Goal: Task Accomplishment & Management: Use online tool/utility

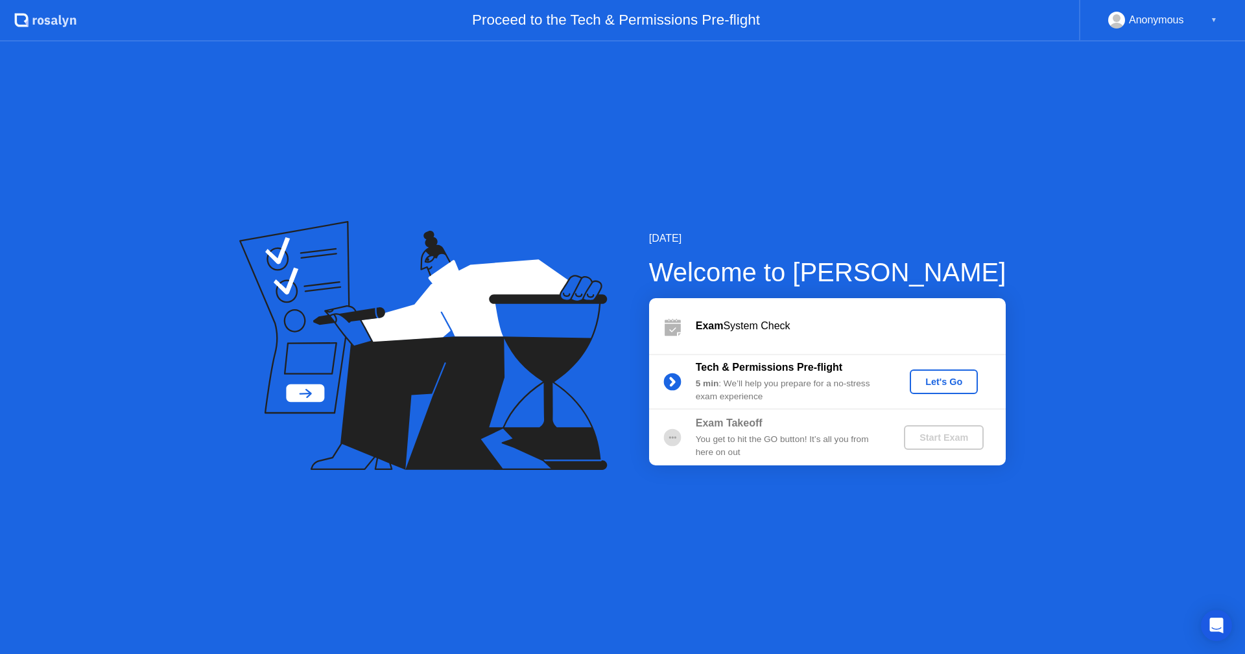
click at [952, 377] on div "Let's Go" at bounding box center [944, 382] width 58 height 10
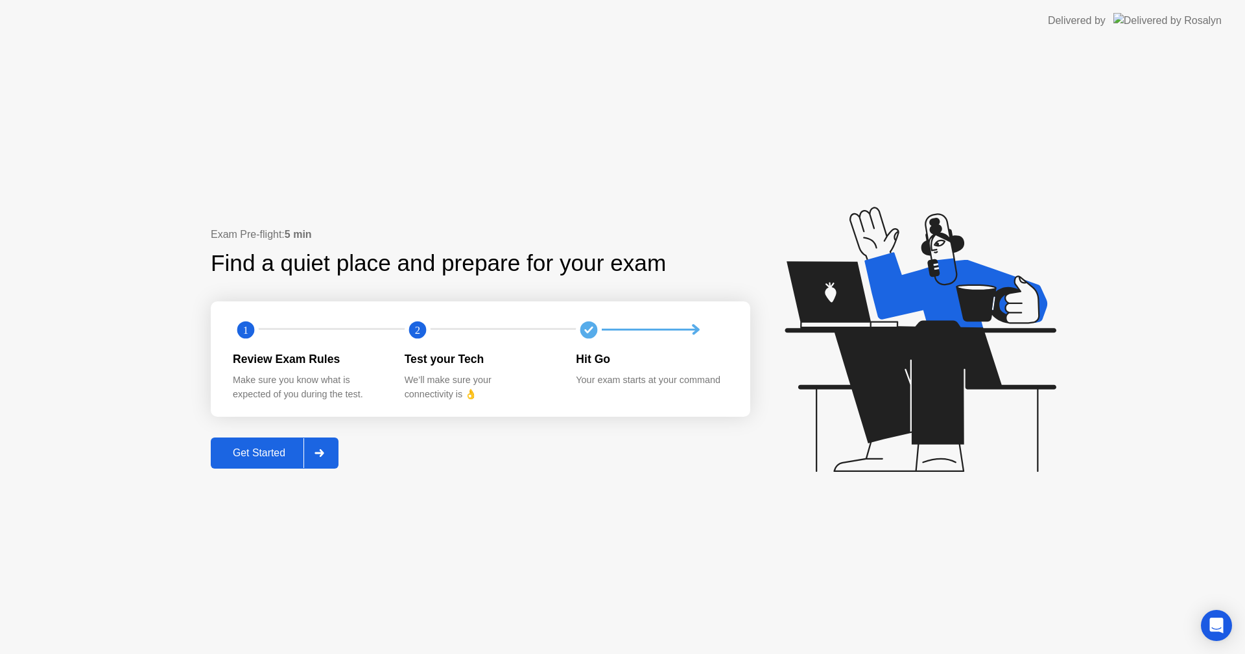
click at [312, 442] on div at bounding box center [319, 453] width 31 height 30
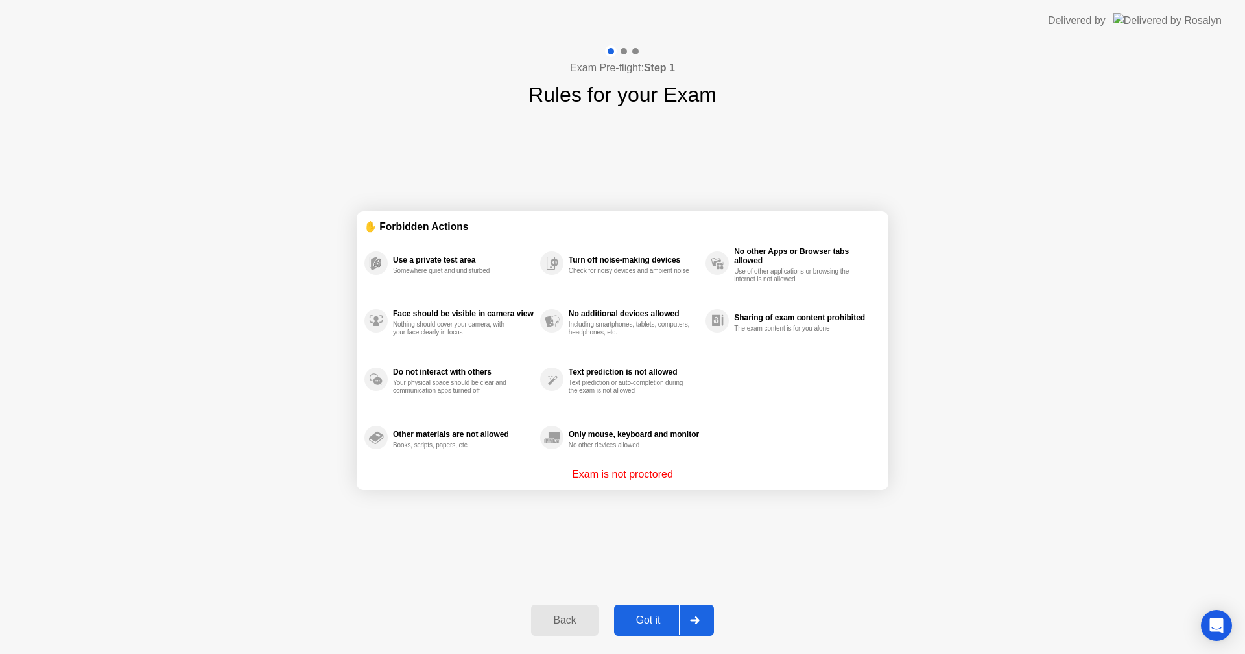
click at [699, 618] on icon at bounding box center [695, 621] width 10 height 8
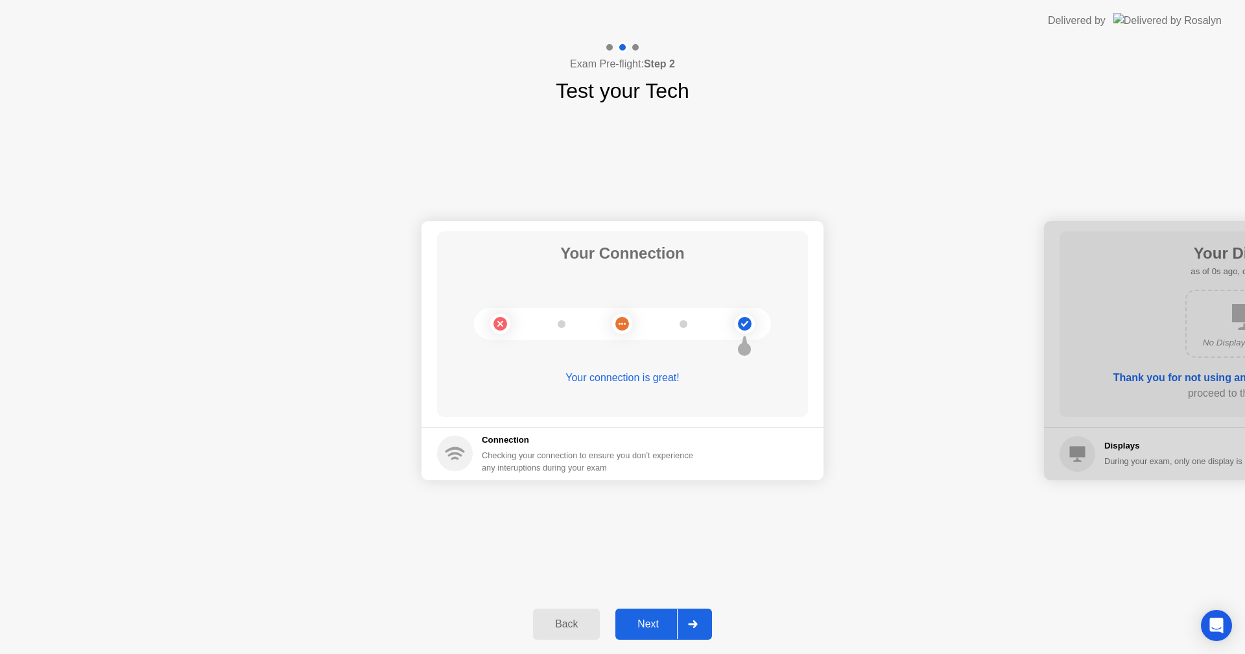
click at [702, 624] on div at bounding box center [692, 625] width 31 height 30
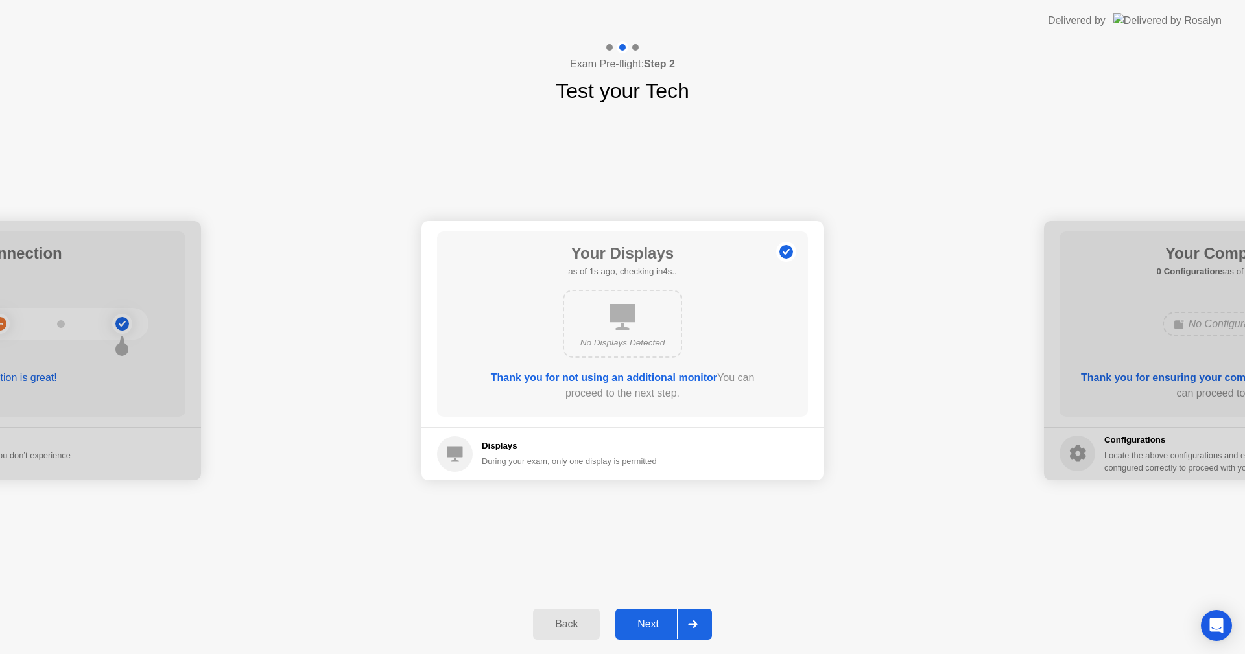
click at [699, 627] on div at bounding box center [692, 625] width 31 height 30
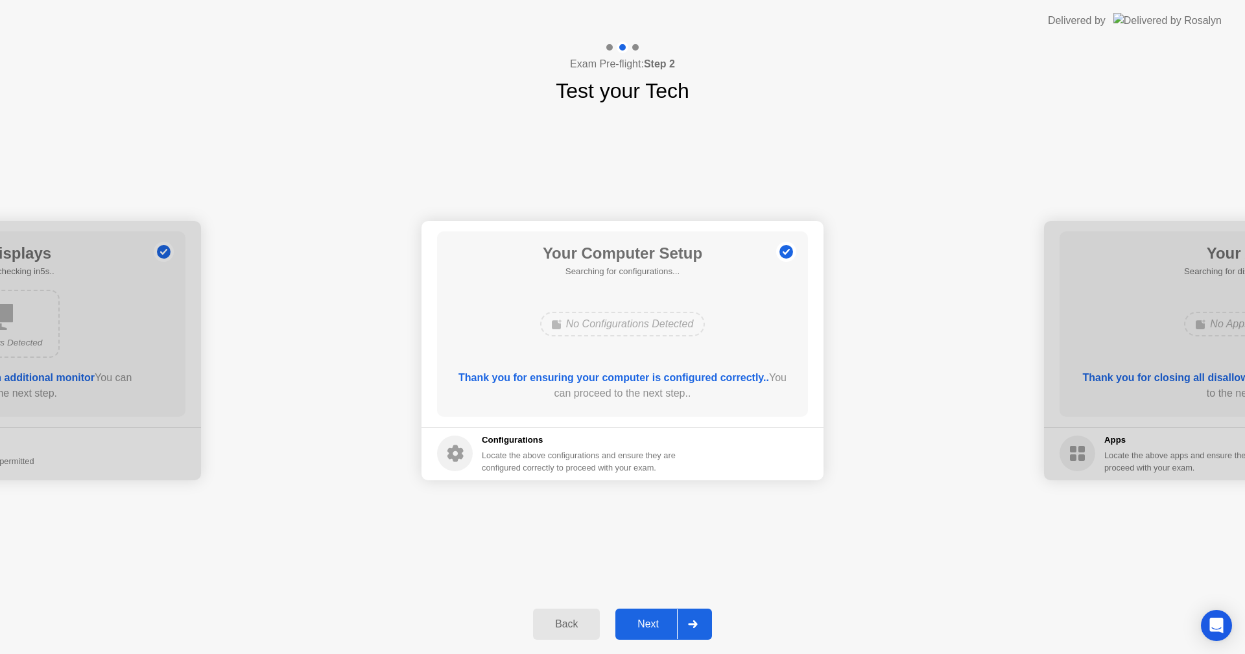
click at [698, 626] on icon at bounding box center [693, 625] width 10 height 8
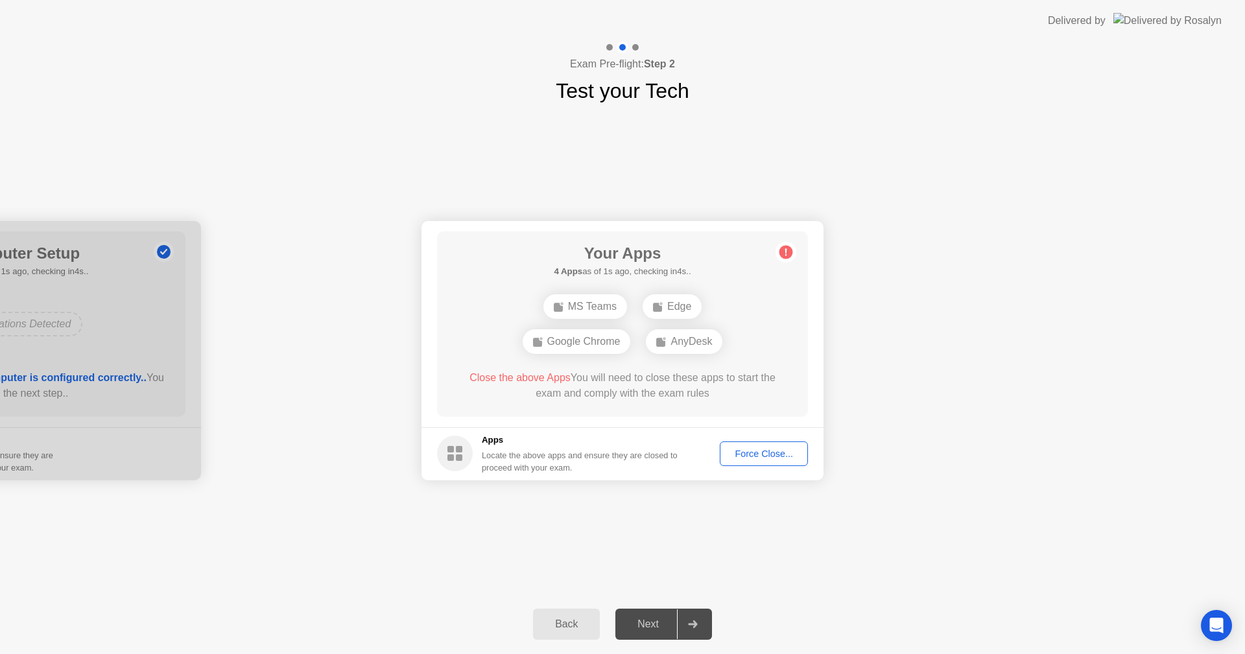
click at [771, 454] on div "Force Close..." at bounding box center [764, 454] width 79 height 10
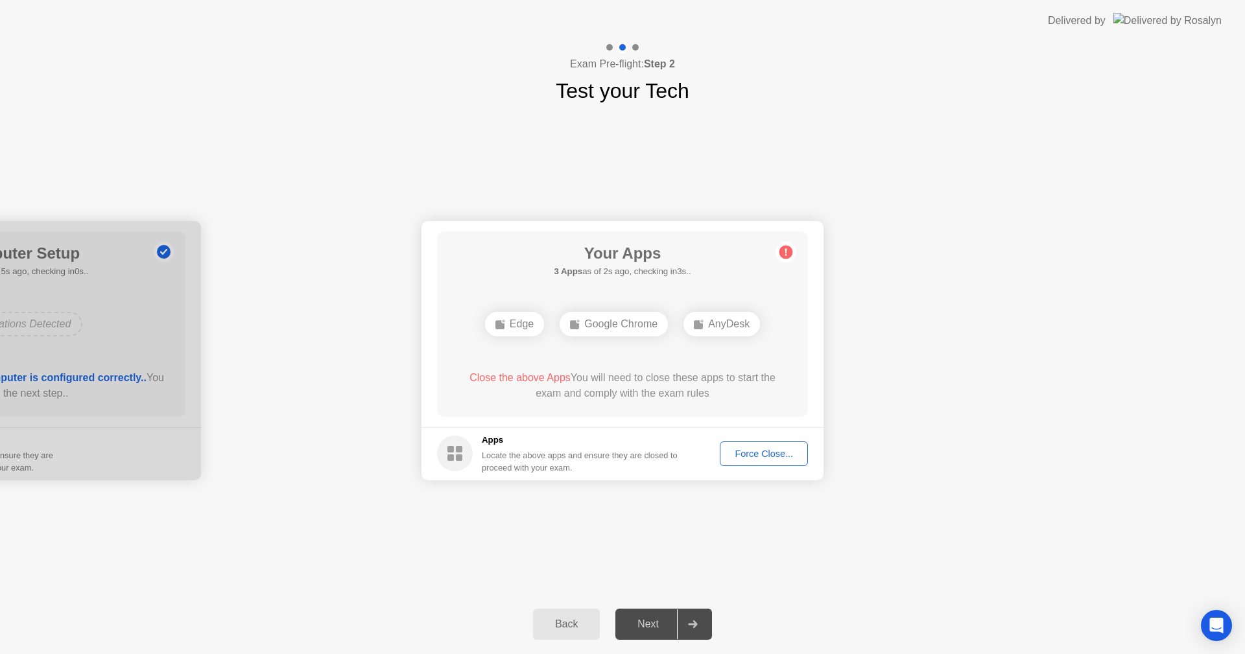
click at [789, 269] on div "Your Apps 3 Apps as of 2s ago, checking in3s.. Edge Google Chrome AnyDesk Close…" at bounding box center [622, 325] width 371 height 186
click at [773, 441] on footer "Apps Locate the above apps and ensure they are closed to proceed with your exam…" at bounding box center [623, 453] width 402 height 53
click at [769, 449] on div "Force Close..." at bounding box center [764, 454] width 79 height 10
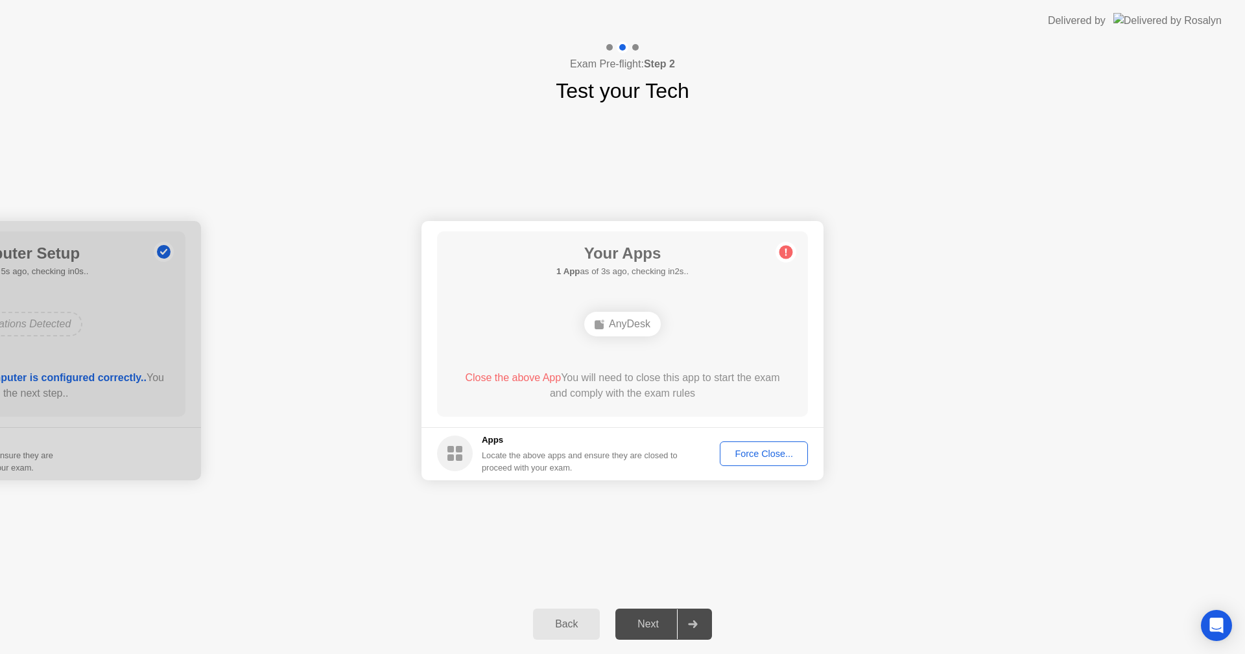
click at [738, 455] on div "Force Close..." at bounding box center [764, 454] width 79 height 10
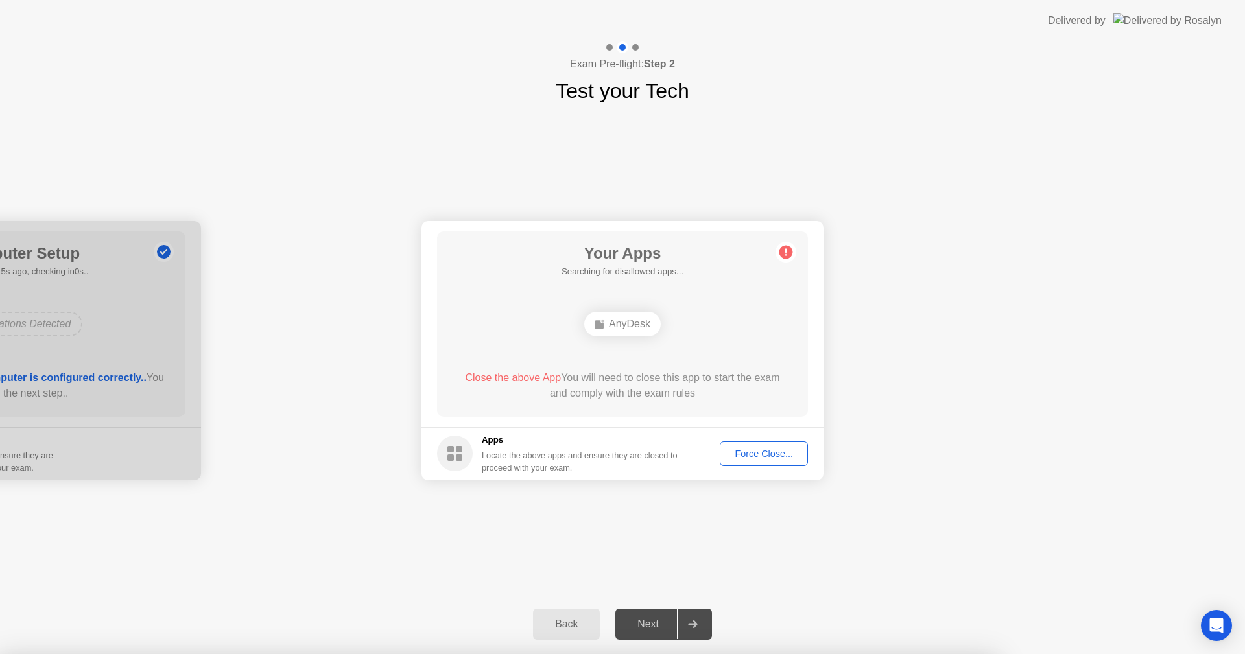
click at [416, 654] on div at bounding box center [622, 654] width 1245 height 0
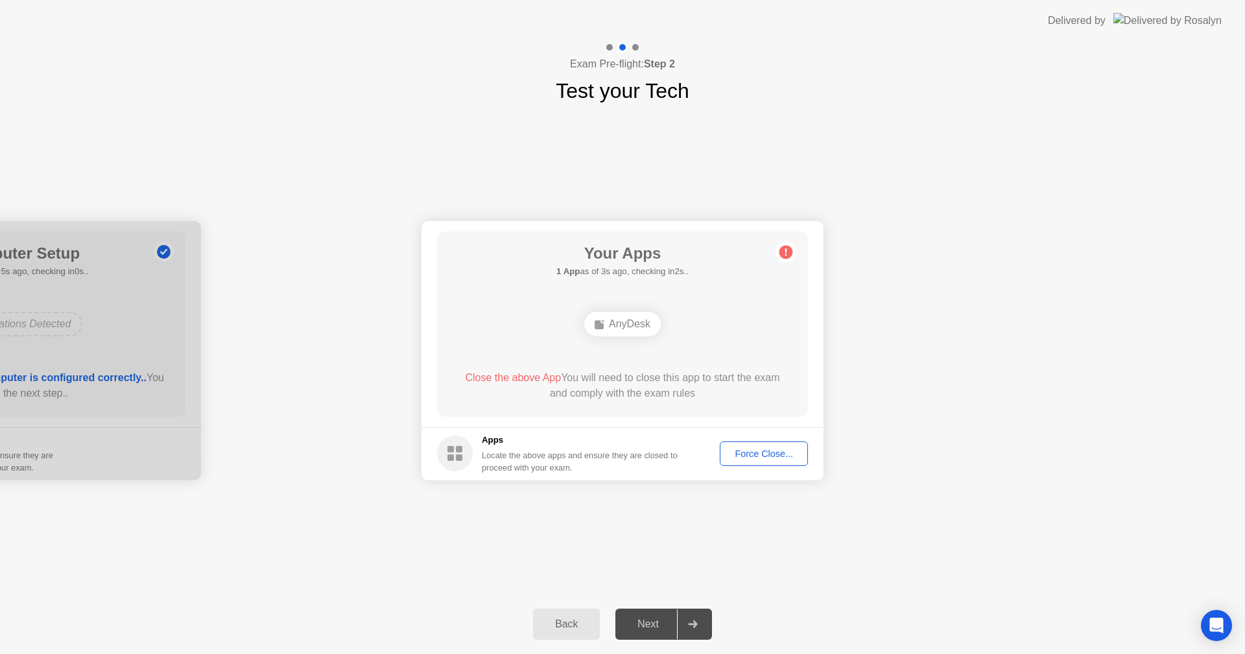
click at [490, 385] on div "Close the above App You will need to close this app to start the exam and compl…" at bounding box center [623, 385] width 334 height 31
click at [492, 381] on span "Close the above App" at bounding box center [513, 377] width 96 height 11
drag, startPoint x: 492, startPoint y: 381, endPoint x: 546, endPoint y: 424, distance: 69.7
click at [494, 381] on span "Close the above App" at bounding box center [513, 377] width 96 height 11
click at [765, 457] on div "Force Close..." at bounding box center [764, 454] width 79 height 10
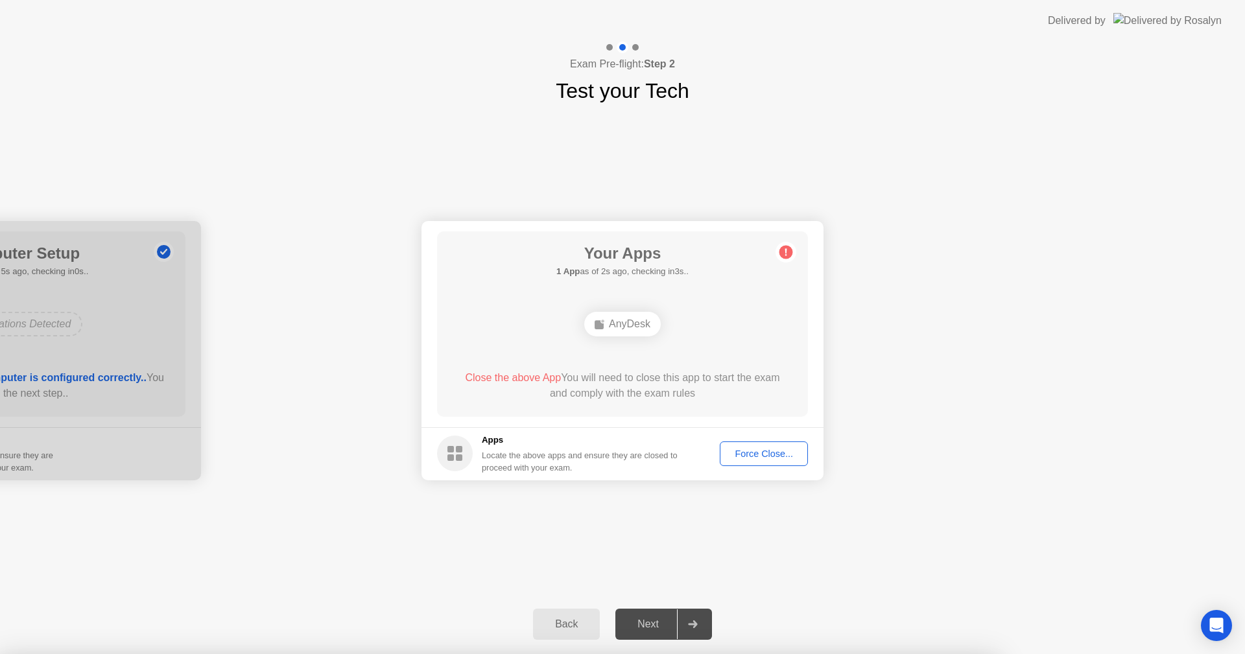
drag, startPoint x: 758, startPoint y: 488, endPoint x: 738, endPoint y: 447, distance: 45.5
click at [758, 654] on div at bounding box center [622, 654] width 1245 height 0
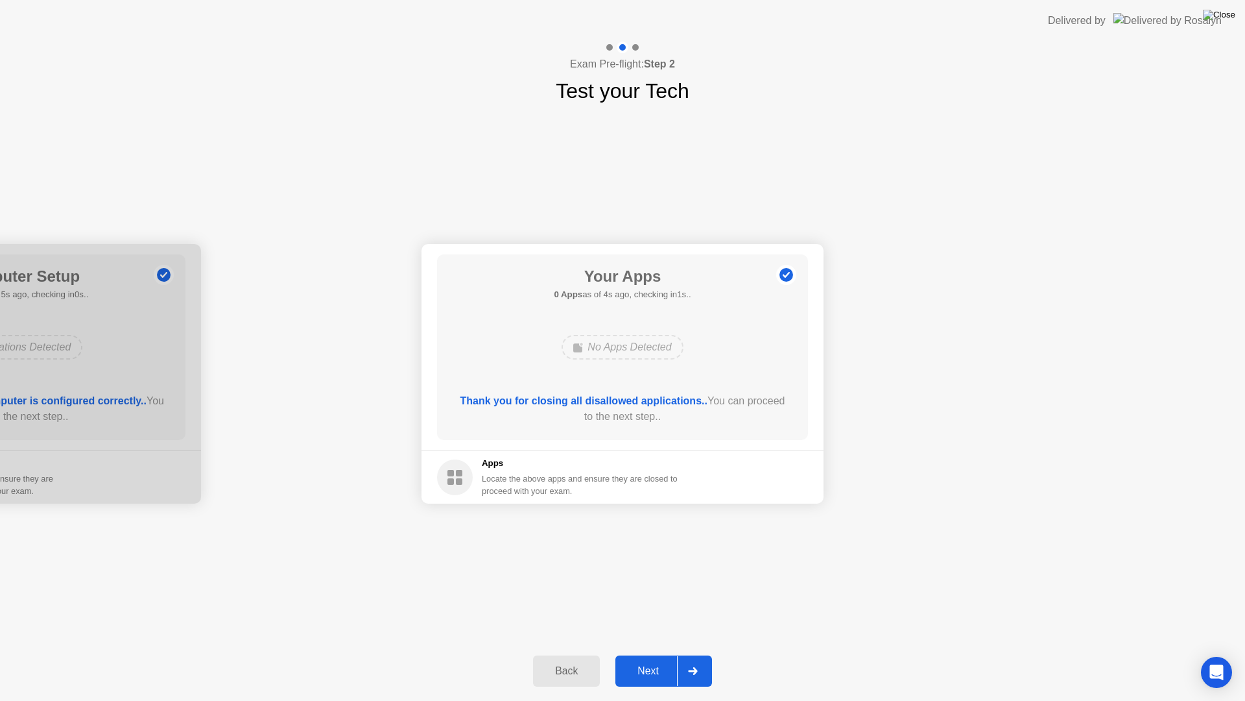
click at [1222, 14] on img at bounding box center [1219, 15] width 32 height 10
click at [948, 654] on div at bounding box center [622, 701] width 1245 height 0
click at [705, 654] on div at bounding box center [692, 671] width 31 height 30
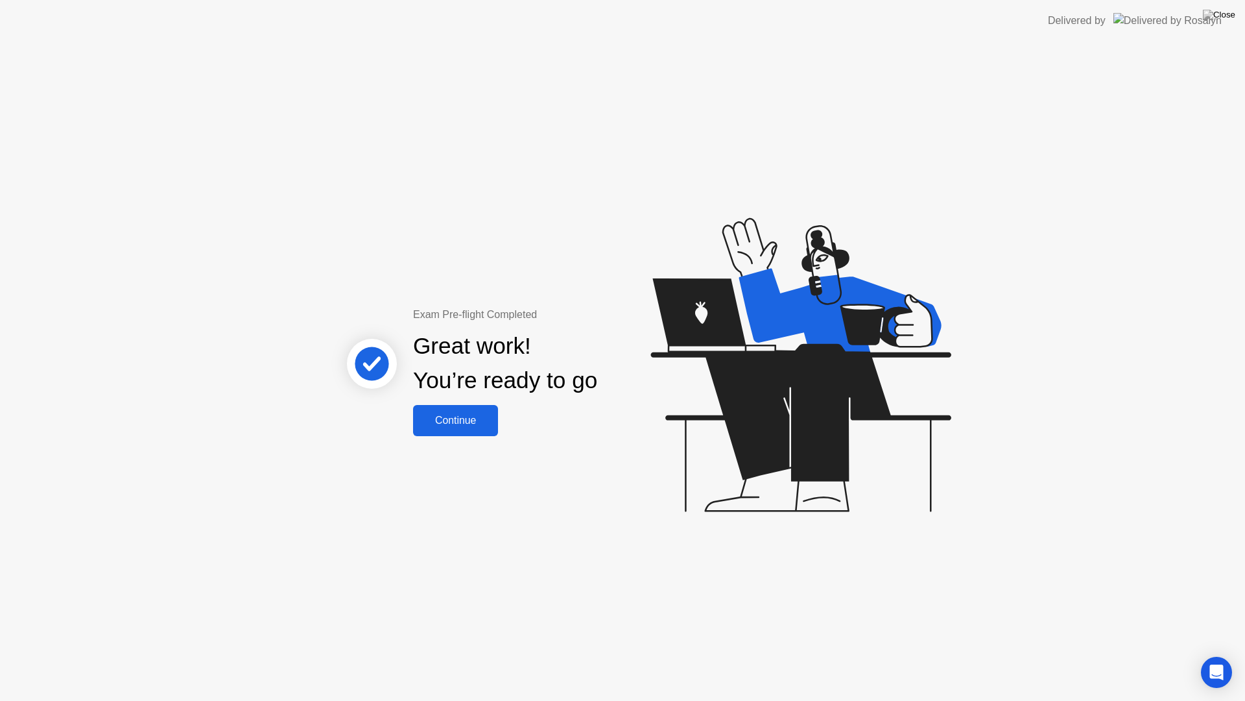
click at [476, 431] on button "Continue" at bounding box center [455, 420] width 85 height 31
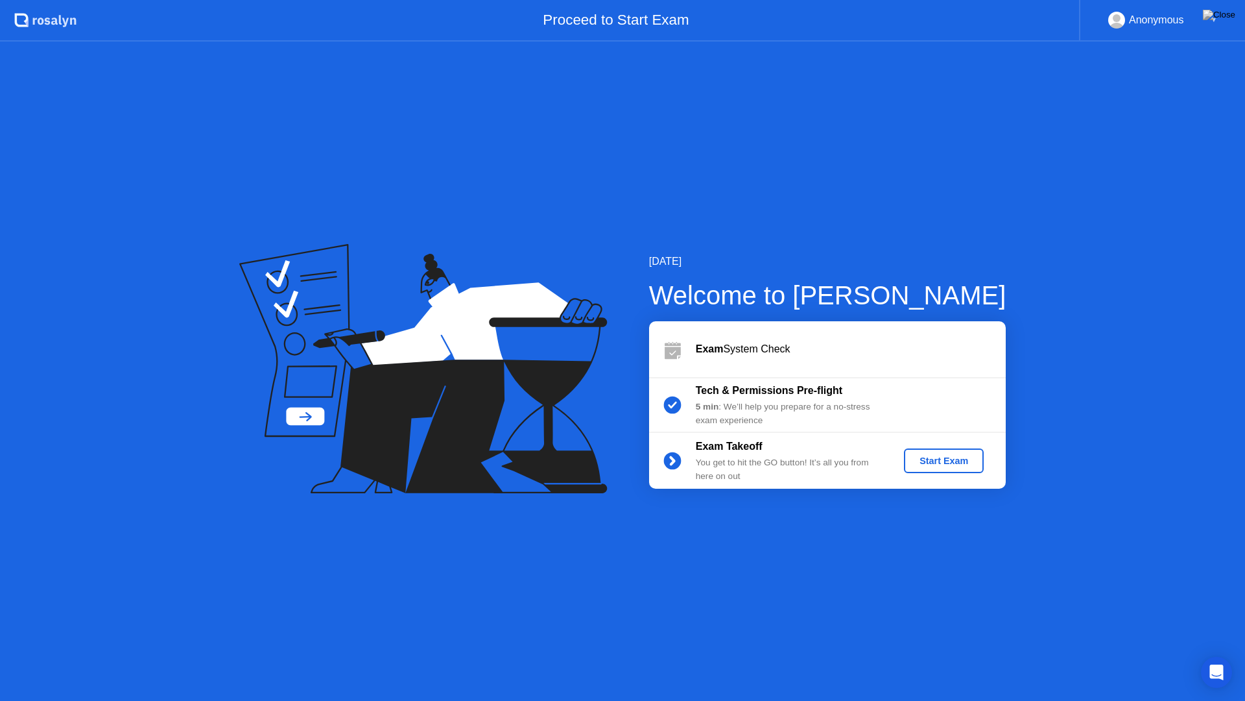
click at [920, 462] on div "Start Exam" at bounding box center [943, 460] width 69 height 10
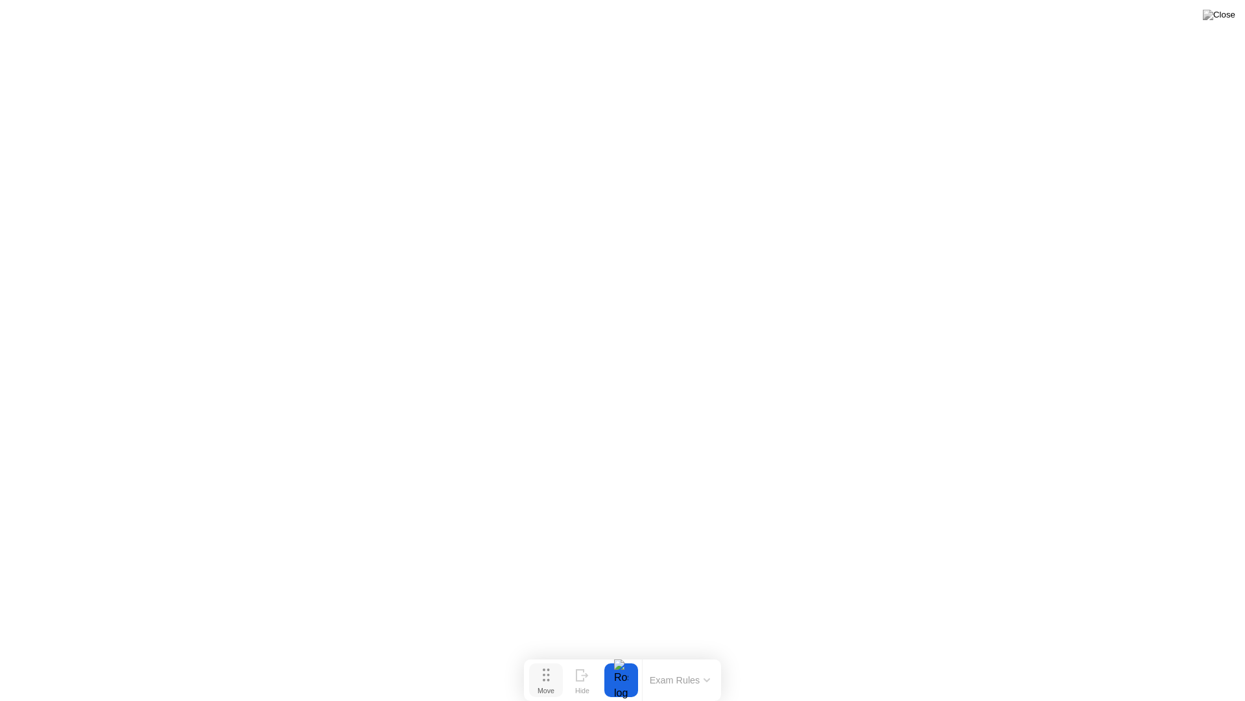
click at [553, 654] on div "Move" at bounding box center [546, 690] width 17 height 8
drag, startPoint x: 547, startPoint y: 680, endPoint x: 77, endPoint y: 49, distance: 787.1
click at [78, 49] on circle at bounding box center [79, 50] width 3 height 3
click at [234, 51] on button "Exam Rules" at bounding box center [210, 49] width 69 height 12
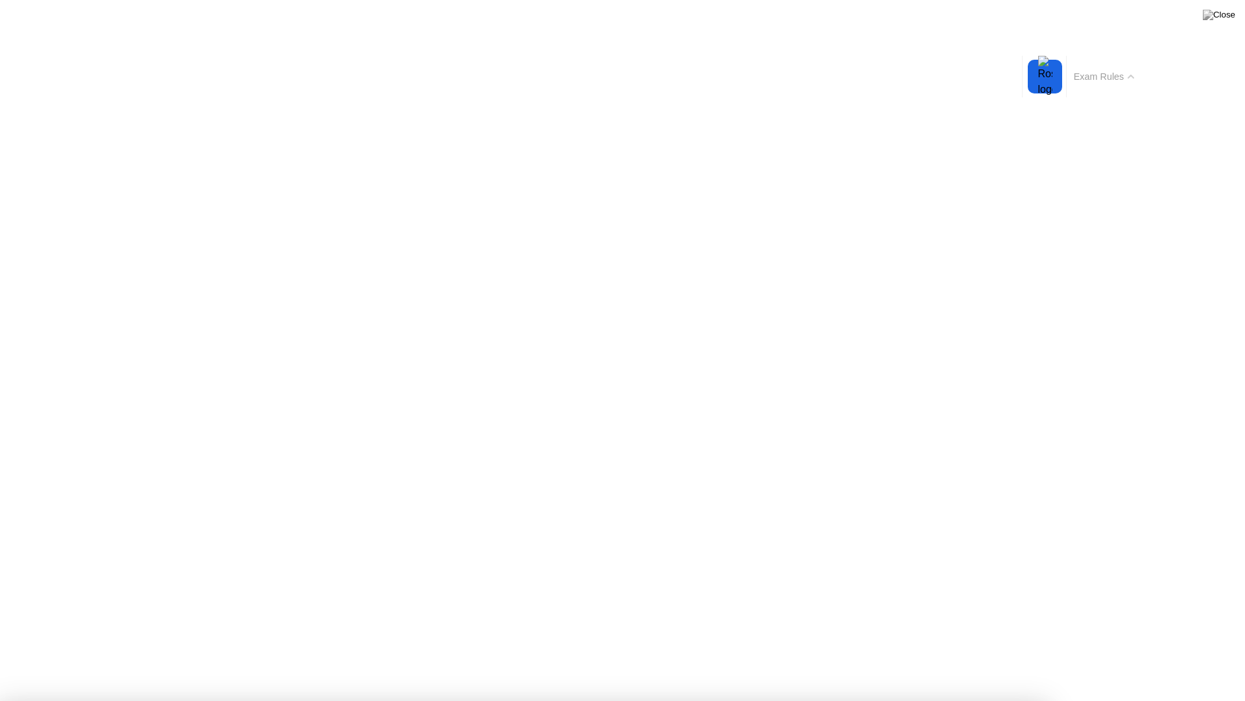
click at [1121, 82] on button "Exam Rules" at bounding box center [1104, 77] width 69 height 12
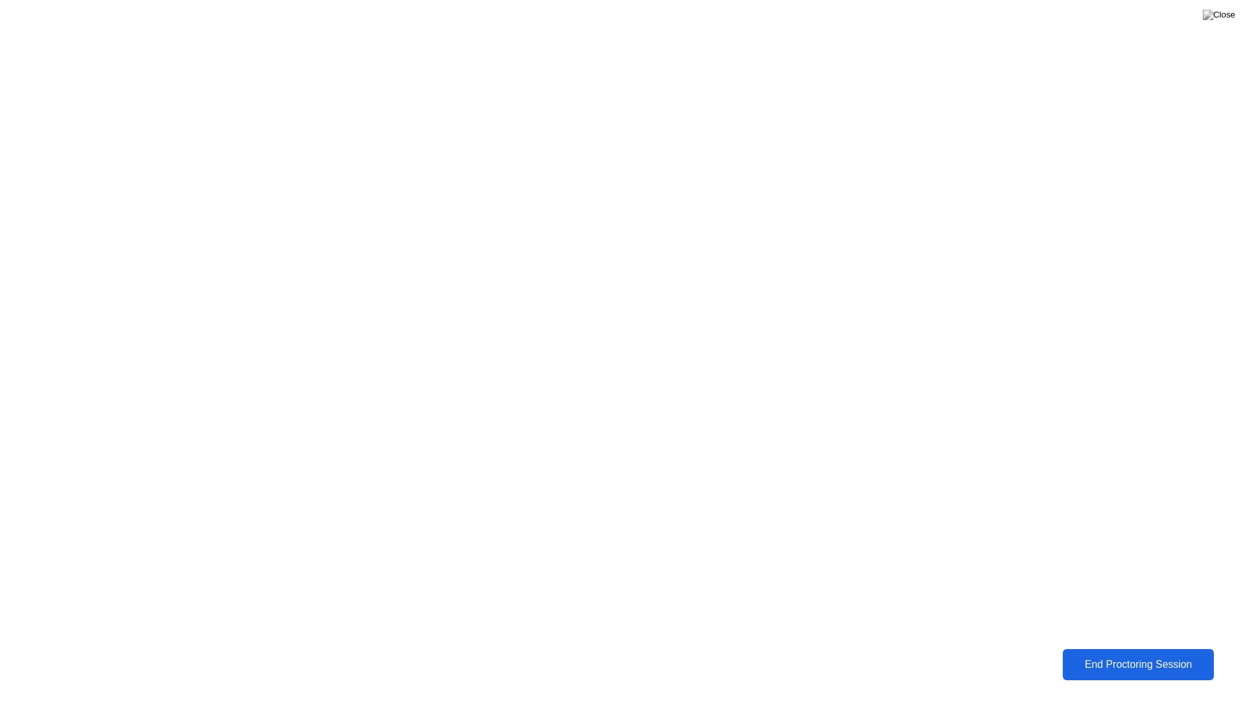
click at [1101, 654] on div "End Proctoring Session" at bounding box center [1138, 664] width 144 height 12
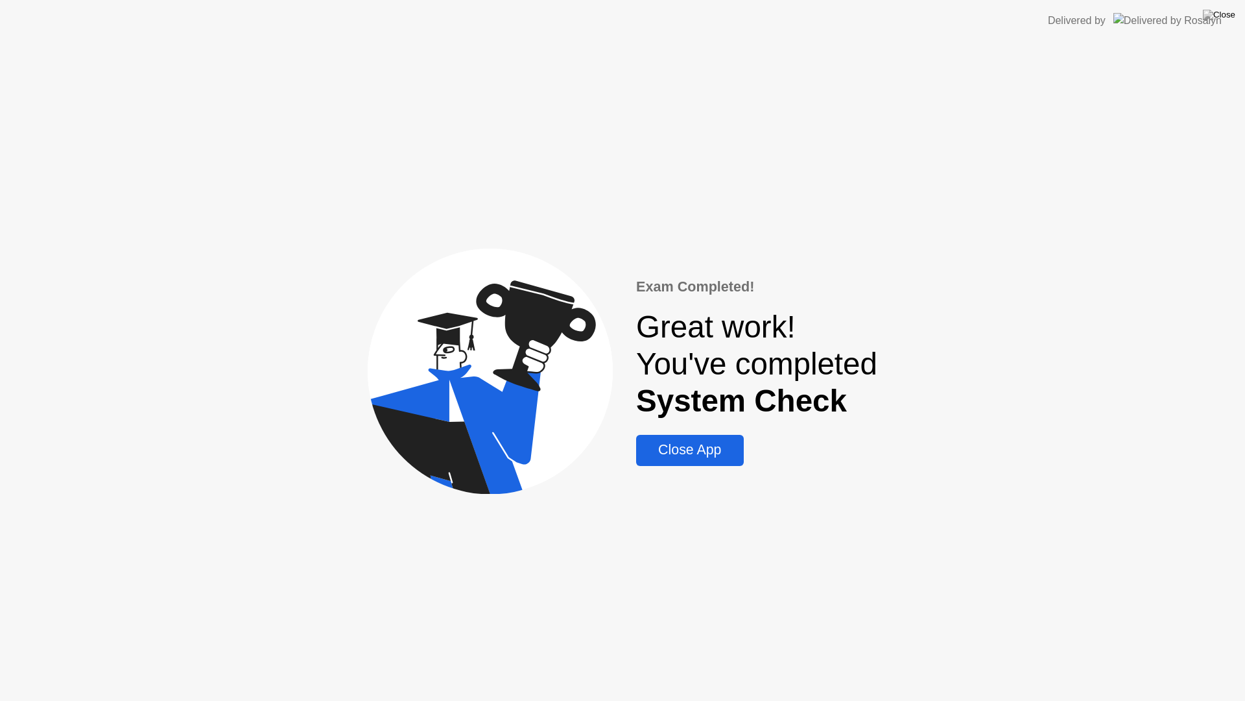
click at [694, 452] on div "Close App" at bounding box center [689, 450] width 99 height 16
